Goal: Find specific page/section: Find specific page/section

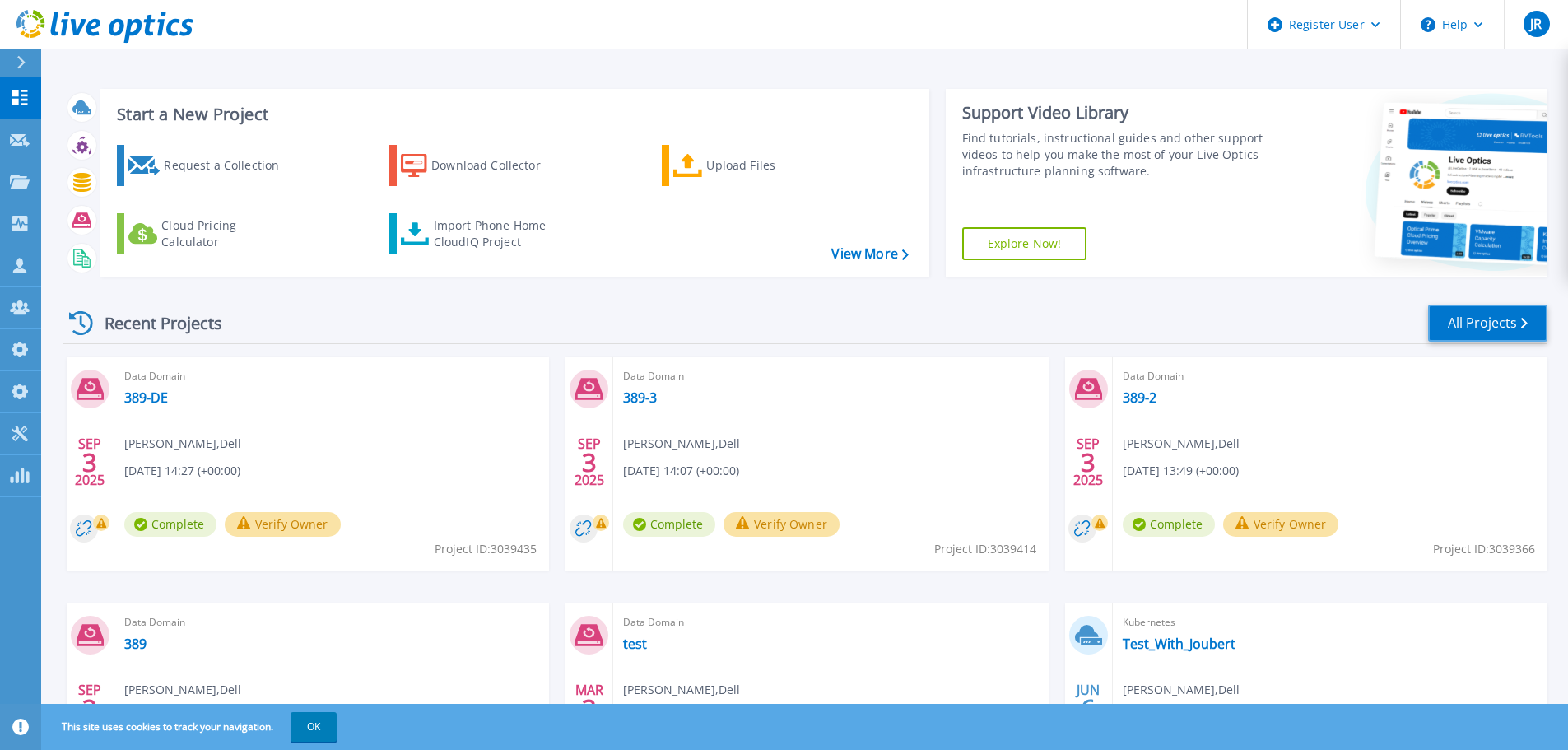
click at [1488, 322] on link "All Projects" at bounding box center [1488, 323] width 119 height 37
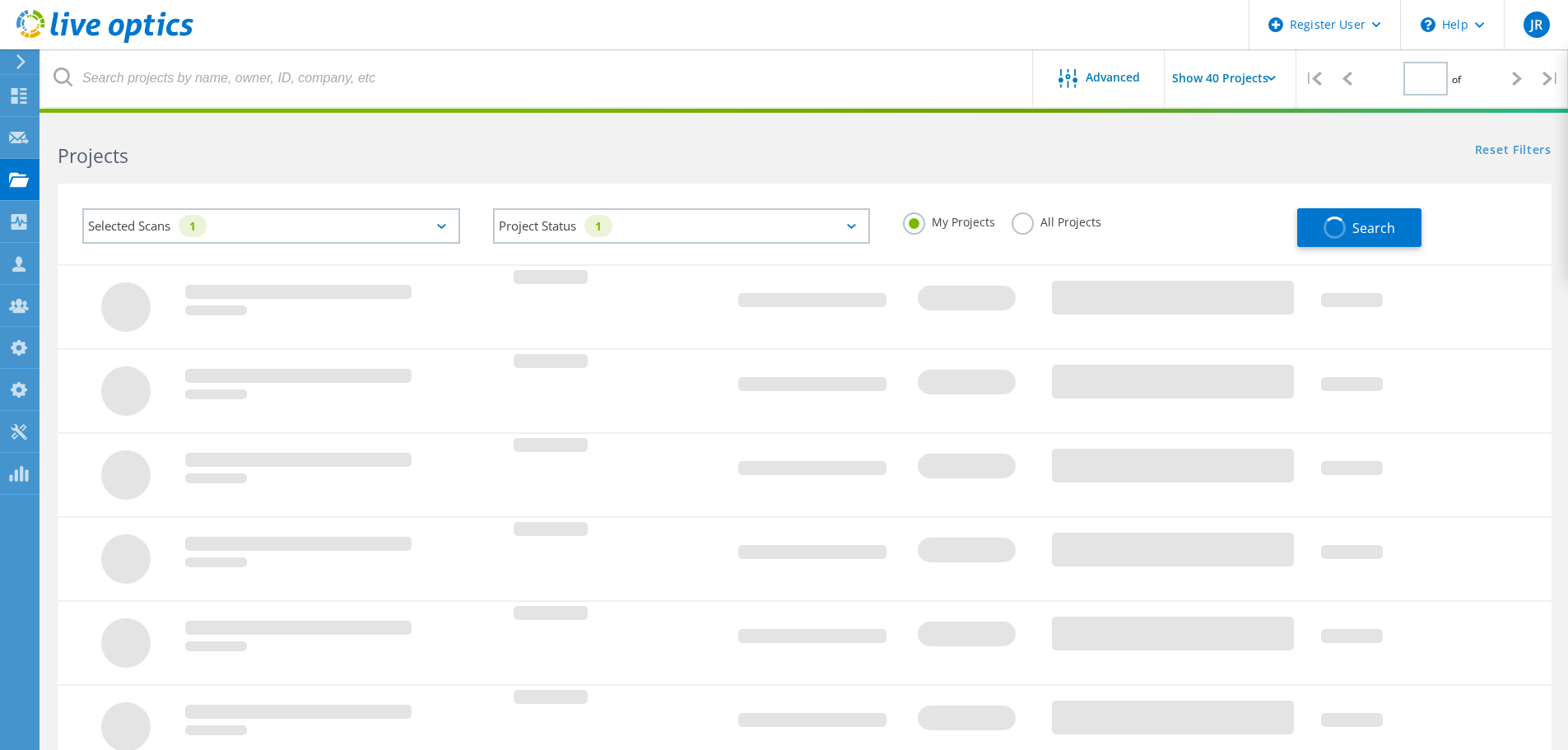
type input "1"
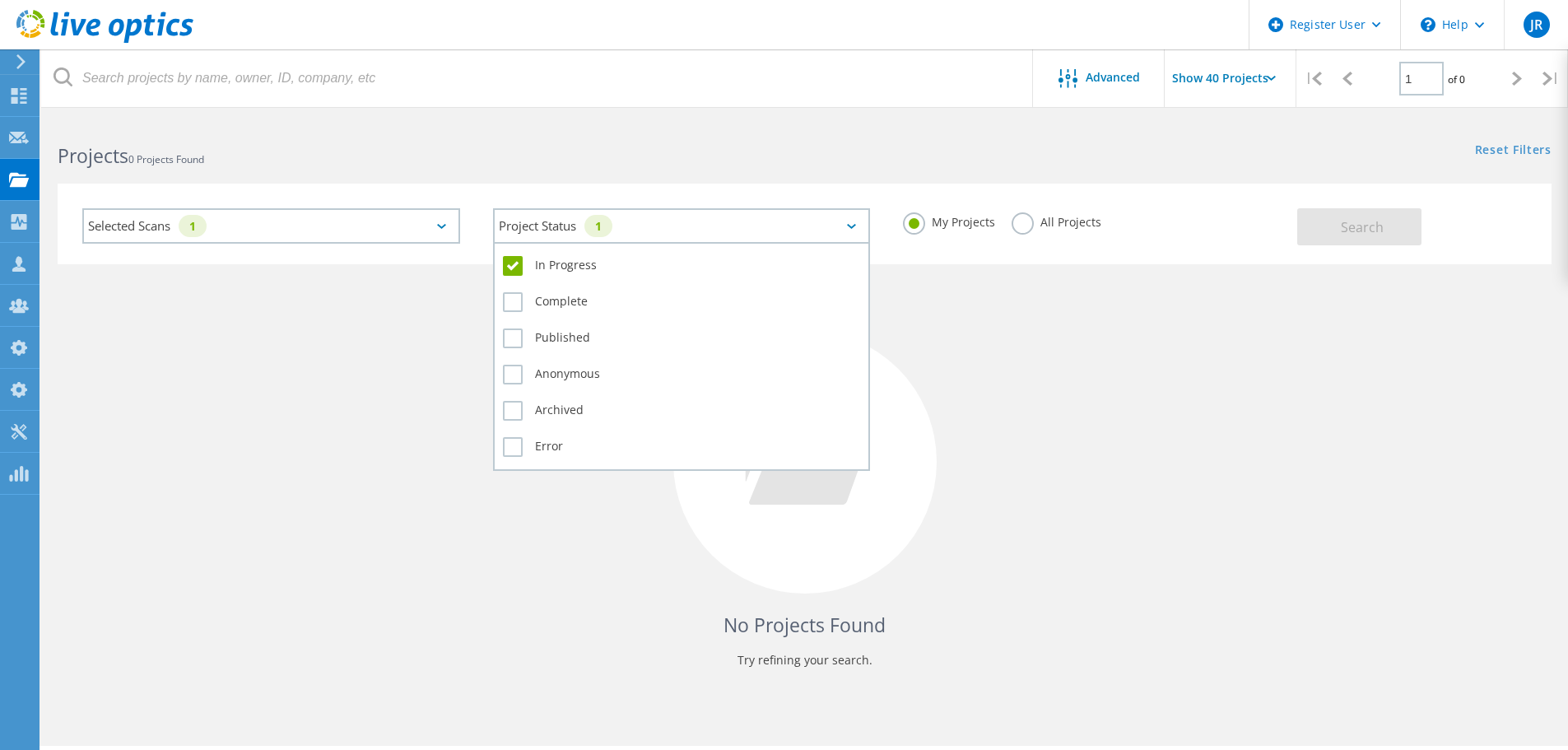
click at [713, 230] on div "Project Status 1" at bounding box center [682, 226] width 378 height 36
click at [552, 273] on label "In Progress" at bounding box center [681, 266] width 358 height 20
click at [0, 0] on input "In Progress" at bounding box center [0, 0] width 0 height 0
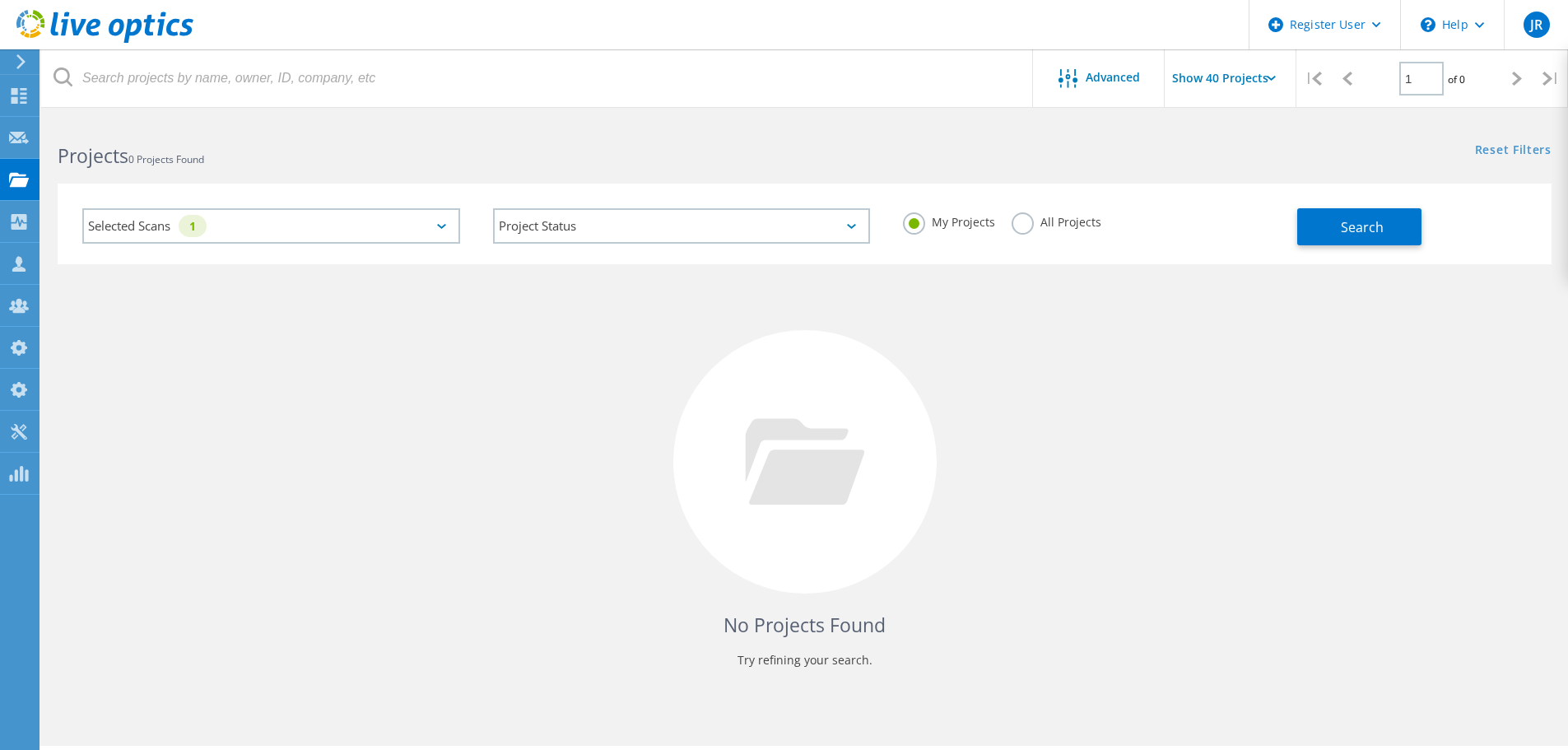
click at [378, 211] on div "Selected Scans 1" at bounding box center [272, 226] width 378 height 36
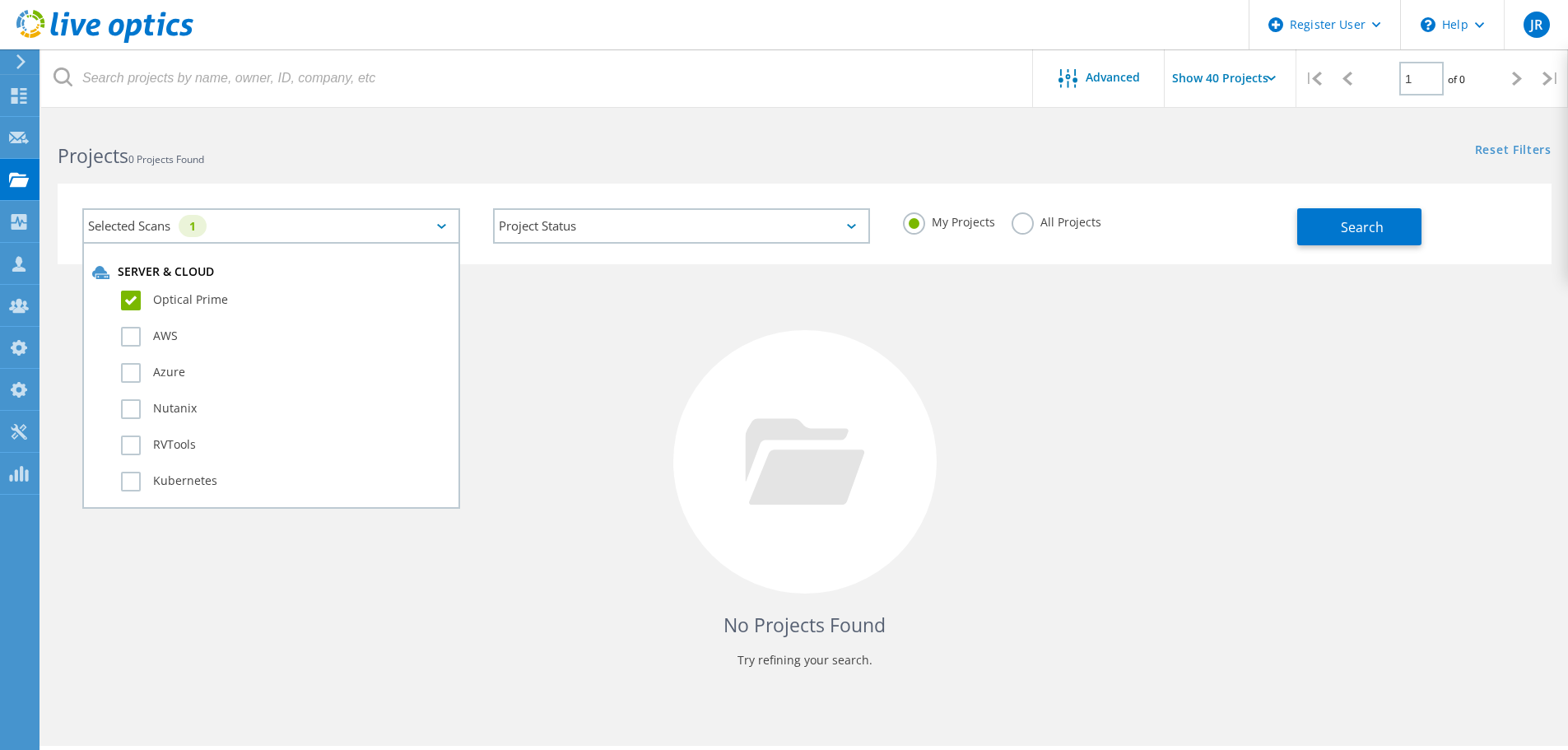
click at [216, 305] on label "Optical Prime" at bounding box center [286, 301] width 329 height 20
click at [0, 0] on input "Optical Prime" at bounding box center [0, 0] width 0 height 0
click at [1328, 226] on button "Search" at bounding box center [1359, 226] width 125 height 37
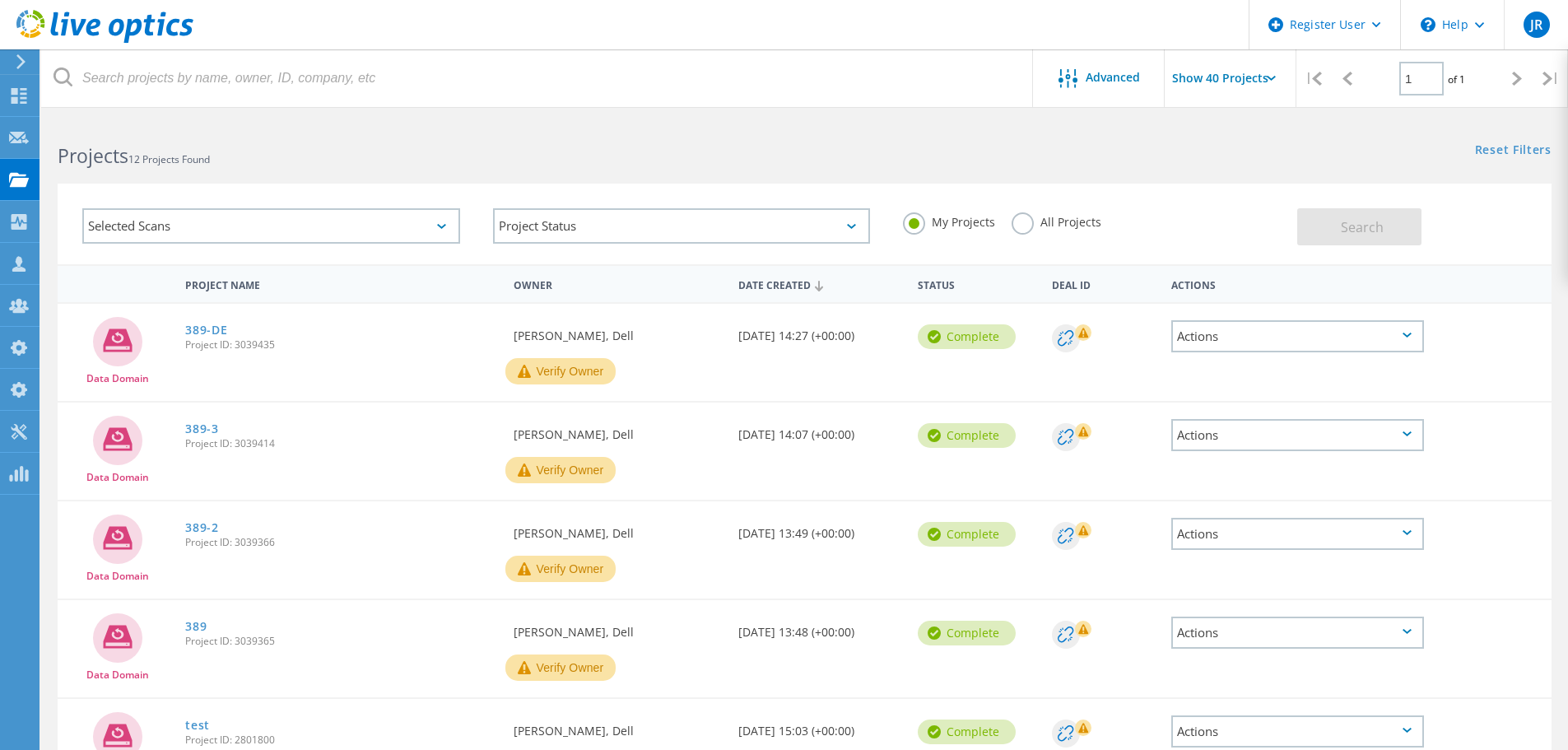
click at [1036, 226] on label "All Projects" at bounding box center [1057, 220] width 90 height 16
click at [0, 0] on input "All Projects" at bounding box center [0, 0] width 0 height 0
click at [1342, 217] on button "Search" at bounding box center [1359, 226] width 125 height 37
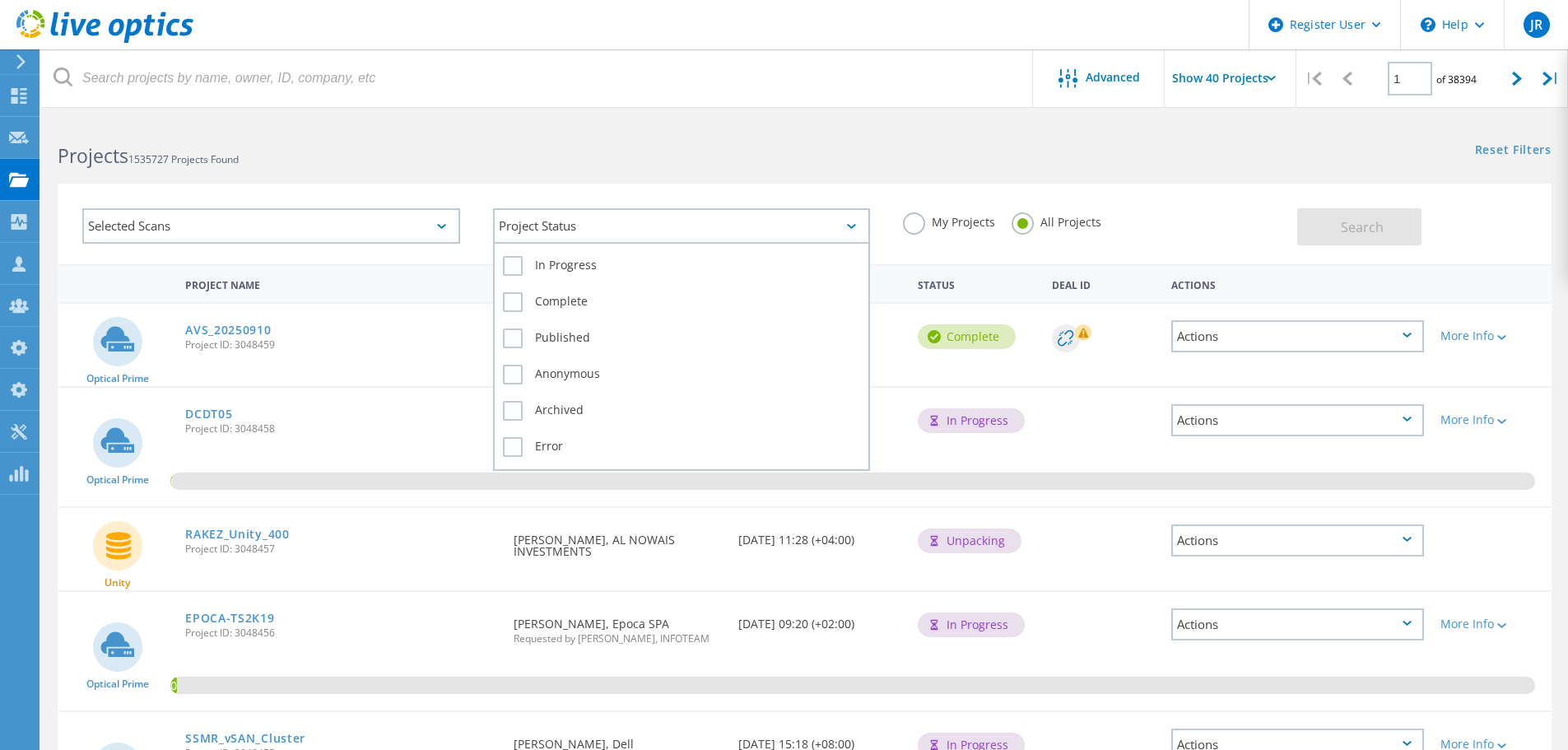
click at [795, 215] on div "Project Status" at bounding box center [682, 226] width 378 height 36
click at [592, 267] on label "In Progress" at bounding box center [681, 266] width 358 height 20
click at [505, 268] on label "In Progress" at bounding box center [681, 266] width 358 height 20
click at [0, 0] on input "In Progress" at bounding box center [0, 0] width 0 height 0
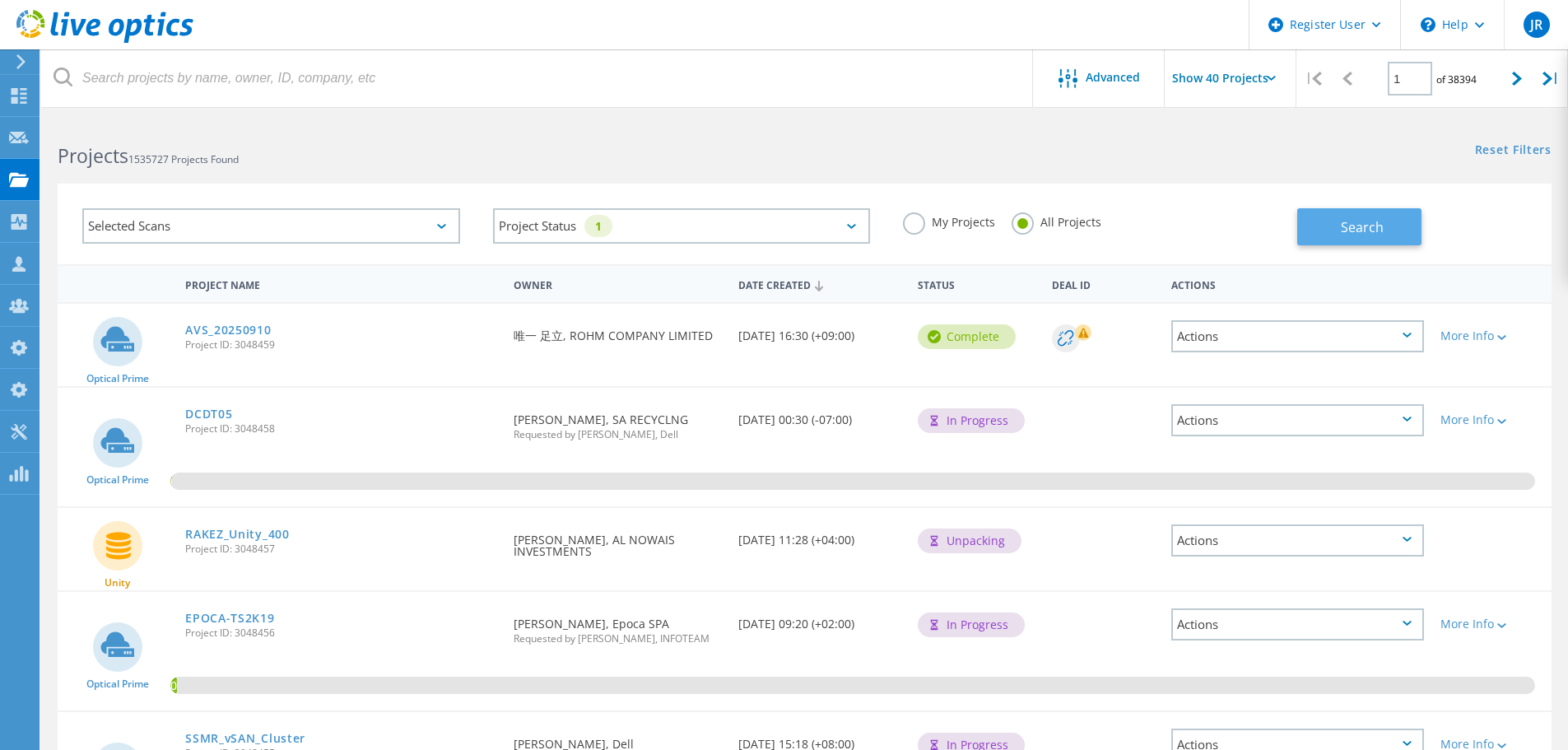
click at [1348, 232] on span "Search" at bounding box center [1362, 226] width 43 height 18
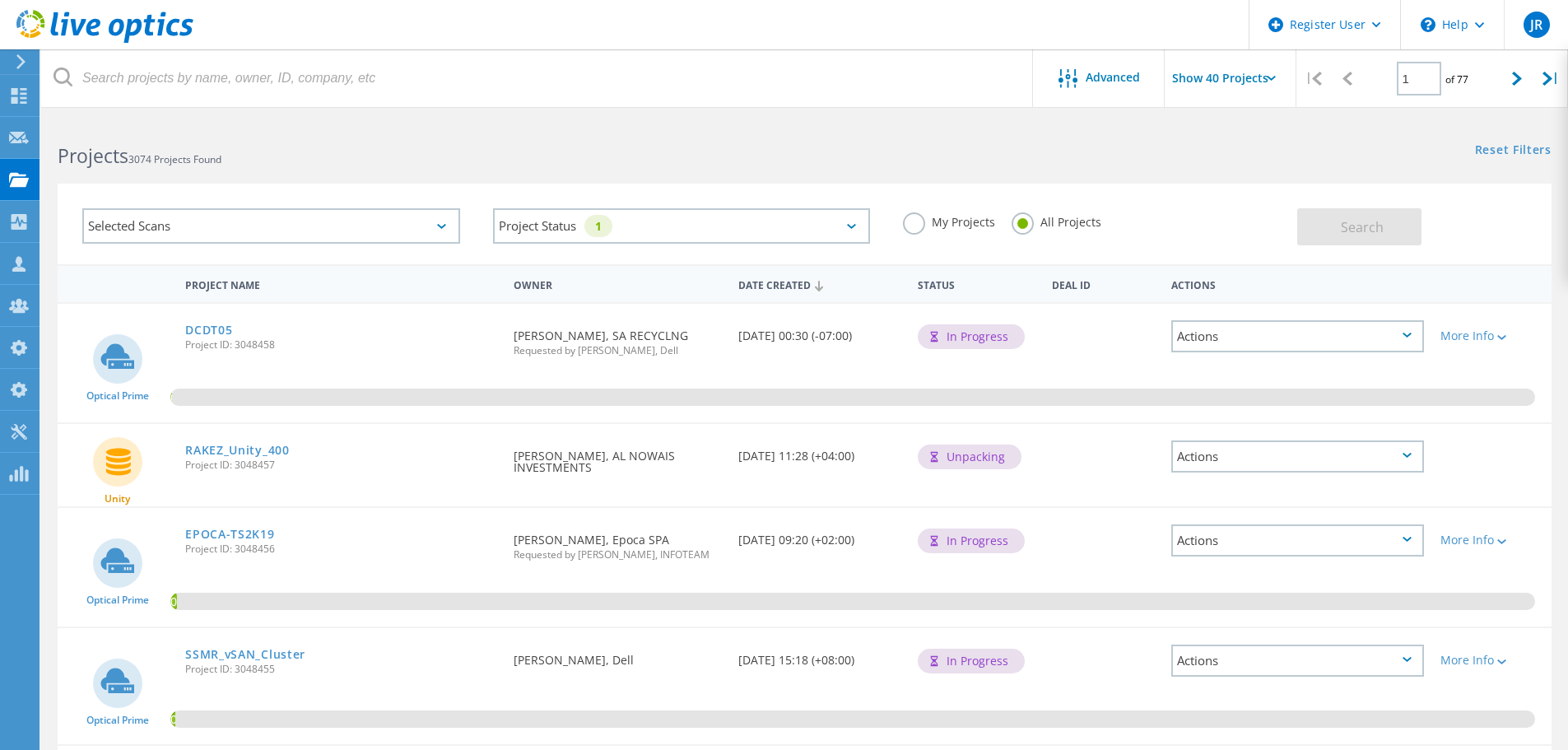
click at [850, 138] on div "Reset Filters Show Filters" at bounding box center [1186, 134] width 763 height 30
click at [821, 132] on div "Reset Filters Show Filters" at bounding box center [1186, 134] width 763 height 30
click at [40, 31] on icon at bounding box center [105, 26] width 177 height 34
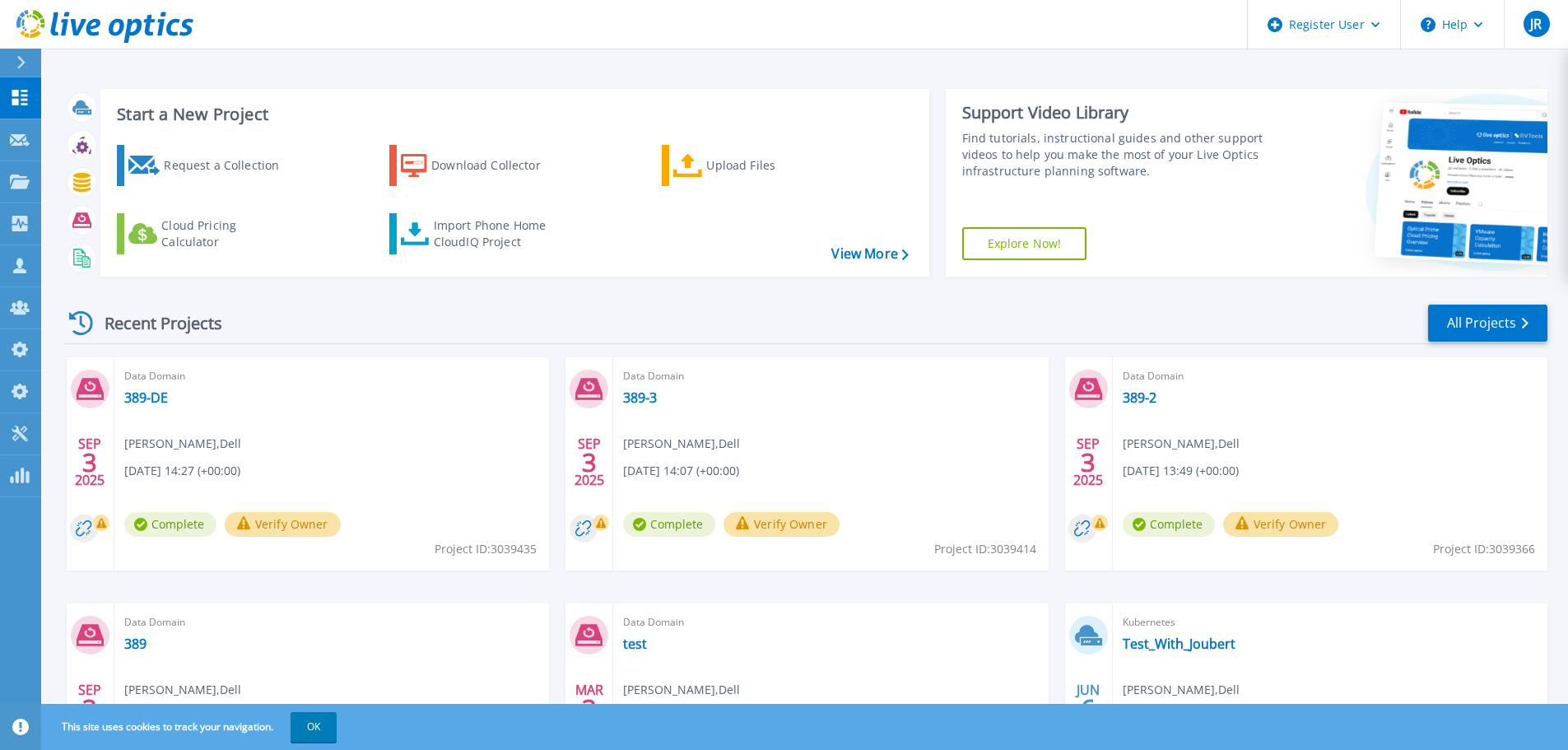
click at [32, 27] on icon at bounding box center [105, 26] width 177 height 34
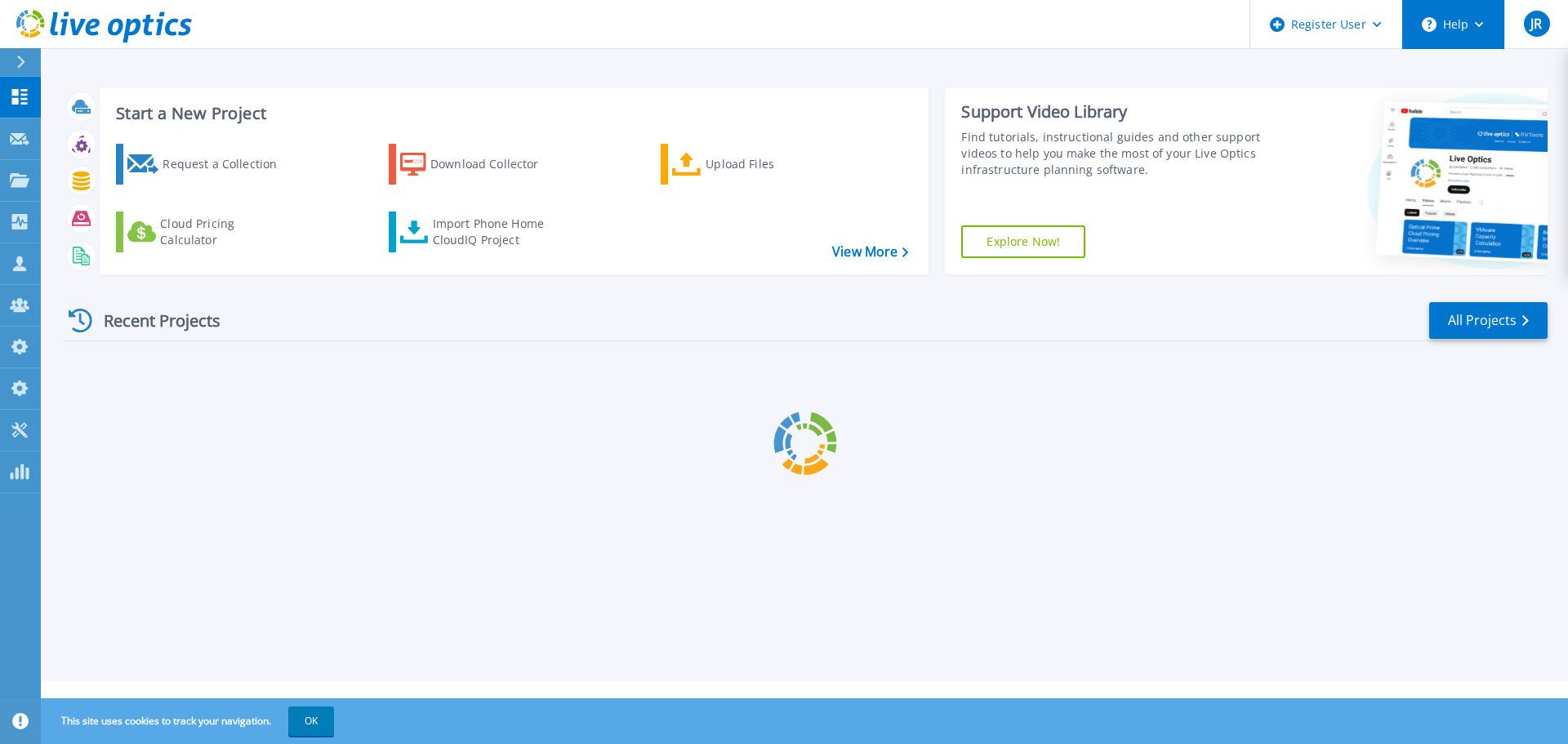
click at [1459, 25] on button "Help" at bounding box center [1453, 24] width 102 height 49
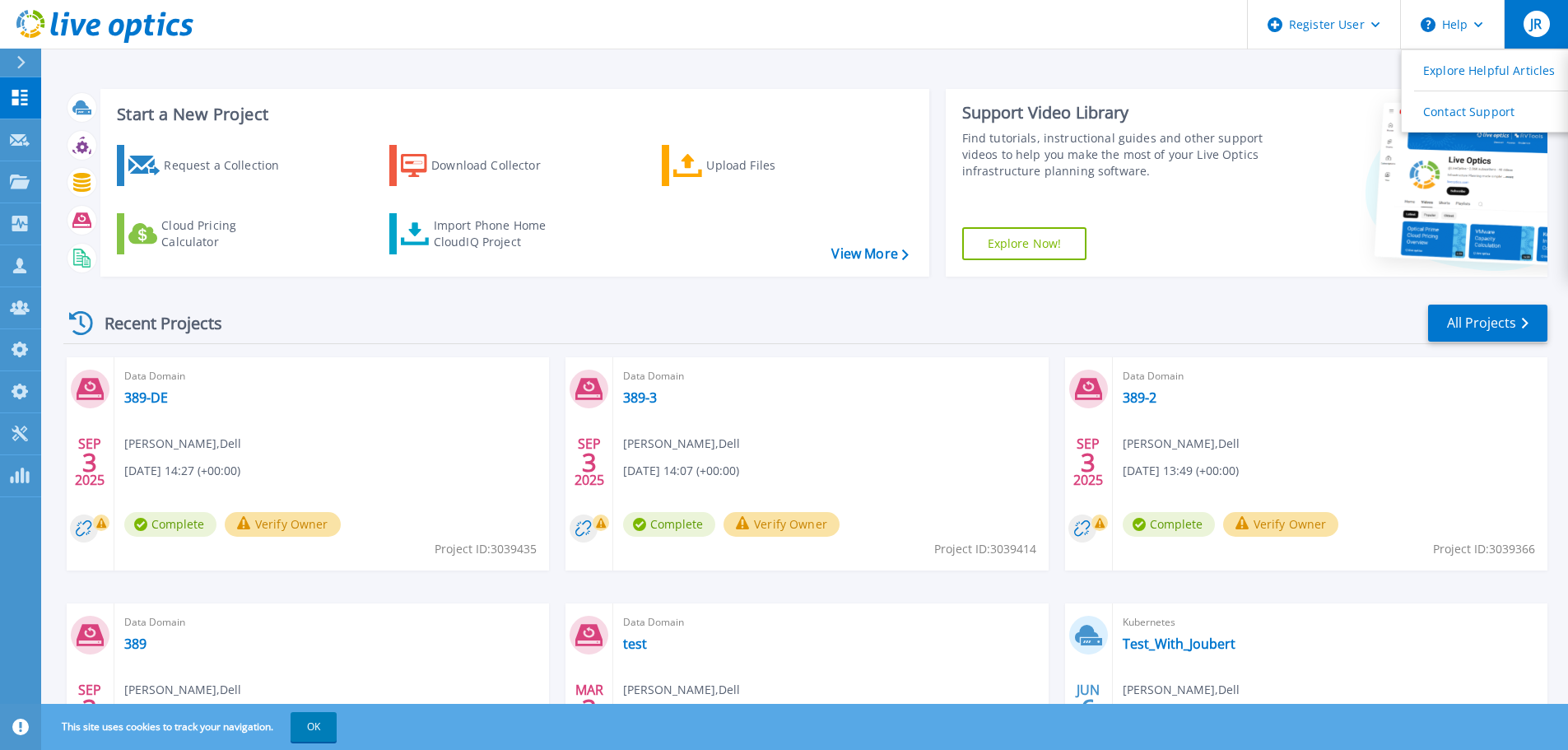
click at [1544, 27] on div "JR" at bounding box center [1537, 24] width 26 height 26
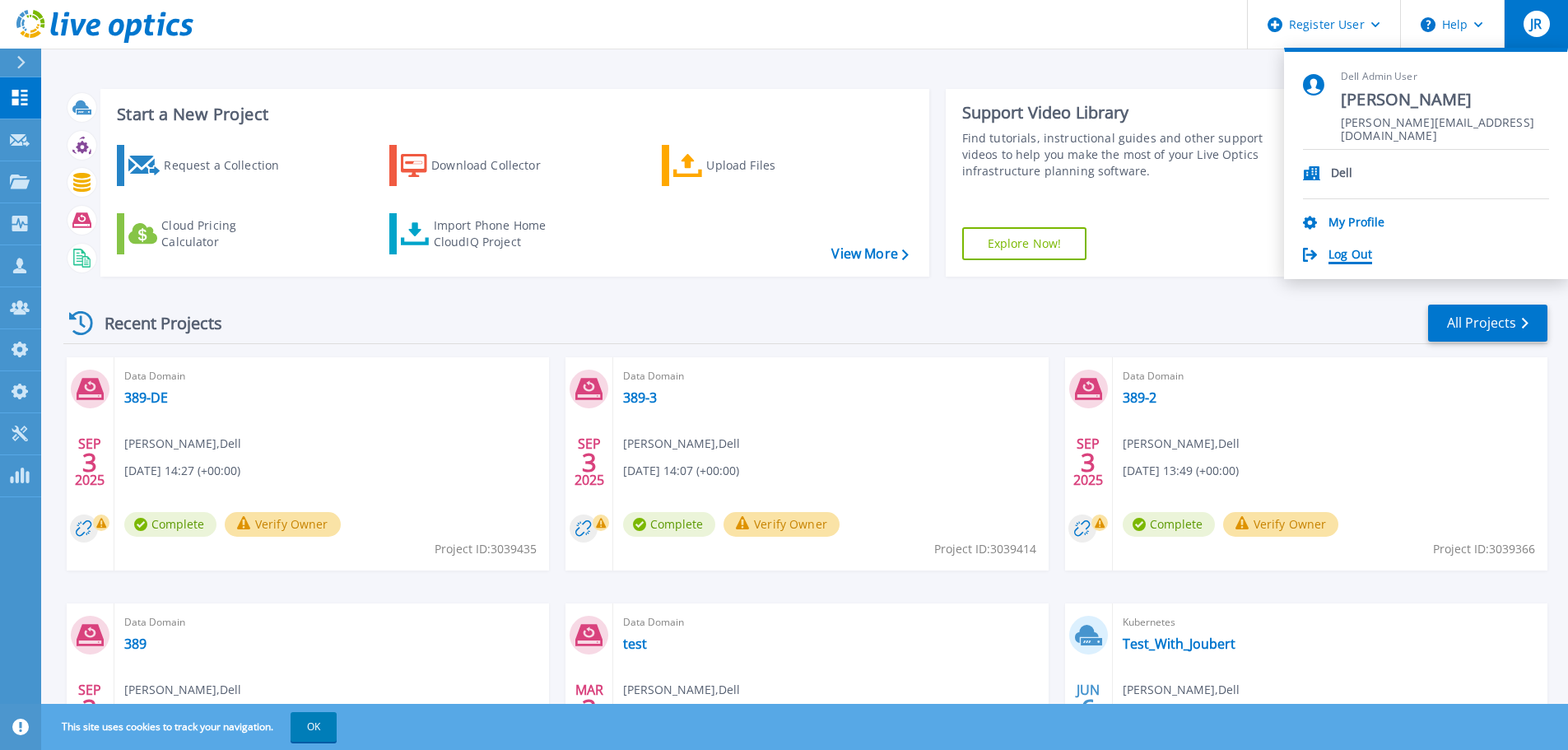
click at [1366, 252] on link "Log Out" at bounding box center [1350, 255] width 44 height 16
